Goal: Information Seeking & Learning: Learn about a topic

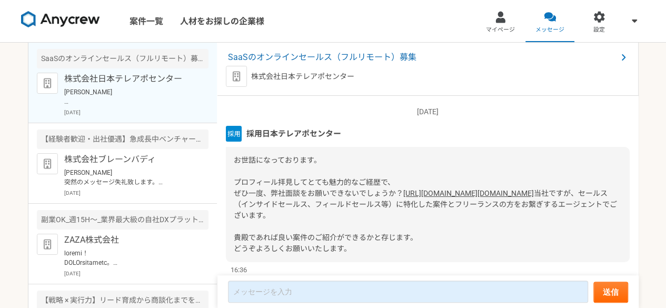
scroll to position [282, 0]
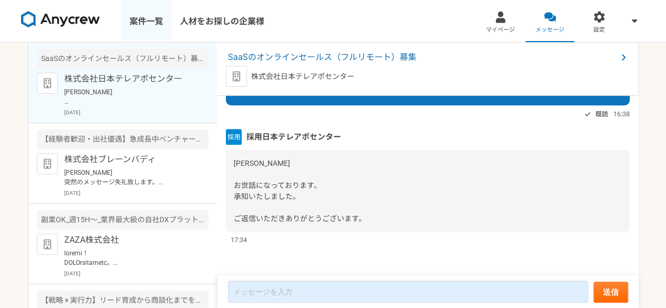
click at [150, 29] on link "案件一覧" at bounding box center [146, 21] width 51 height 42
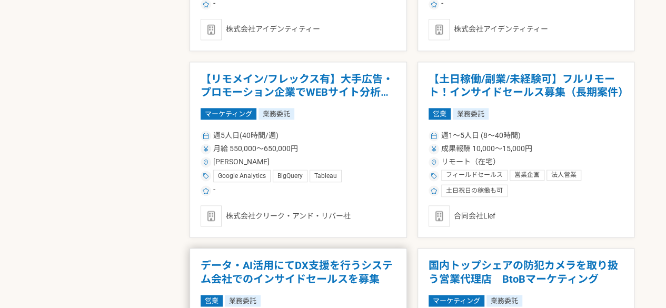
scroll to position [854, 0]
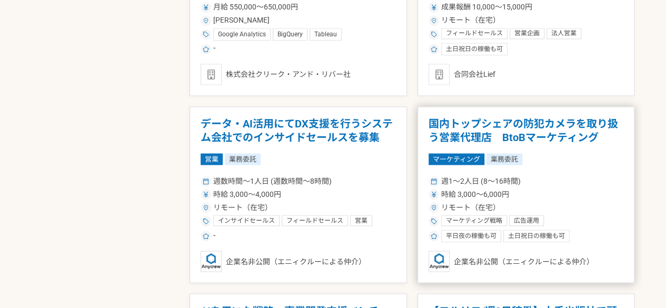
click at [536, 135] on h1 "国内トップシェアの防犯カメラを取り扱う営業代理店　BtoBマーケティング" at bounding box center [526, 130] width 195 height 27
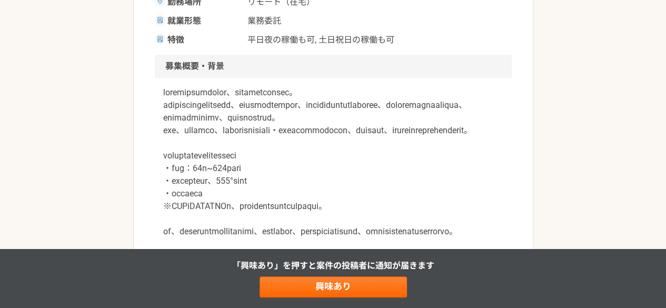
scroll to position [290, 0]
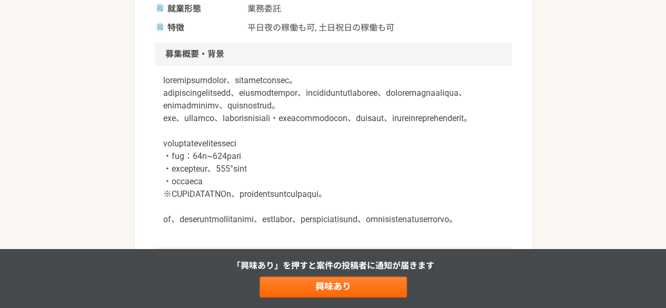
click at [265, 136] on p at bounding box center [333, 150] width 340 height 152
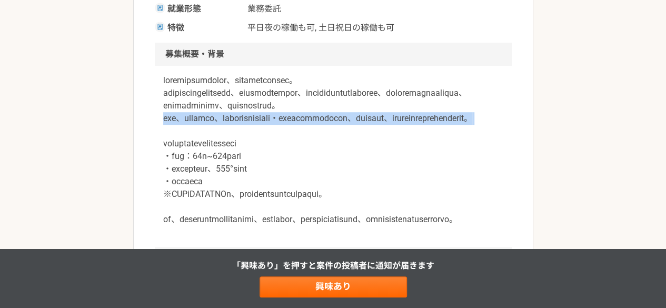
click at [265, 136] on p at bounding box center [333, 150] width 340 height 152
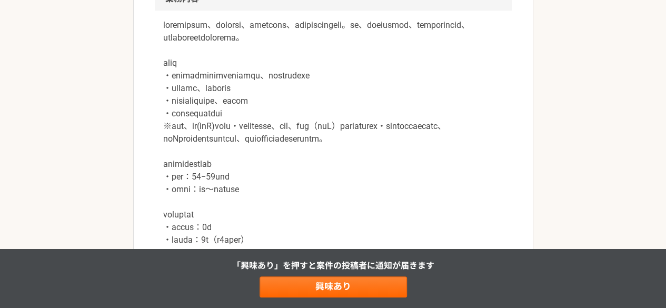
scroll to position [550, 0]
click at [248, 152] on p at bounding box center [333, 138] width 340 height 240
click at [240, 163] on p at bounding box center [333, 138] width 340 height 240
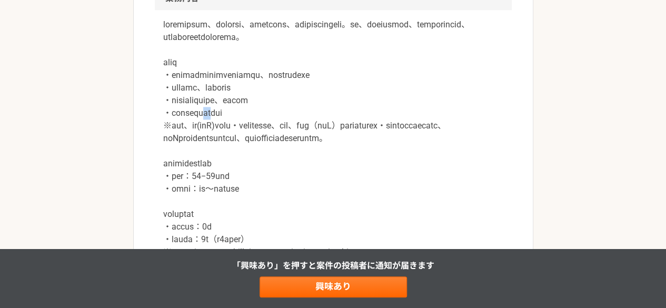
click at [240, 163] on p at bounding box center [333, 138] width 340 height 240
click at [232, 181] on p at bounding box center [333, 138] width 340 height 240
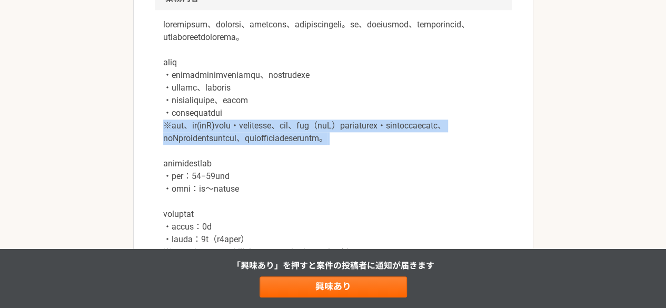
click at [232, 181] on p at bounding box center [333, 138] width 340 height 240
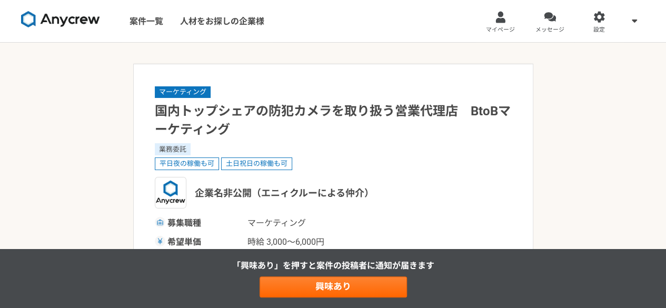
scroll to position [1, 0]
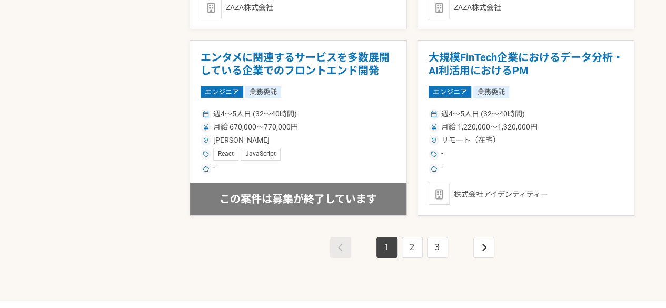
scroll to position [1855, 0]
click at [411, 242] on link "2" at bounding box center [412, 246] width 21 height 21
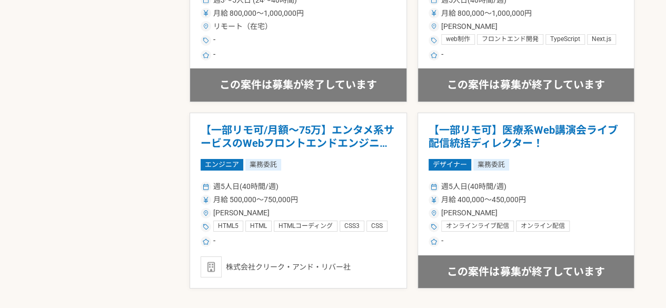
scroll to position [1933, 0]
